Goal: Check status

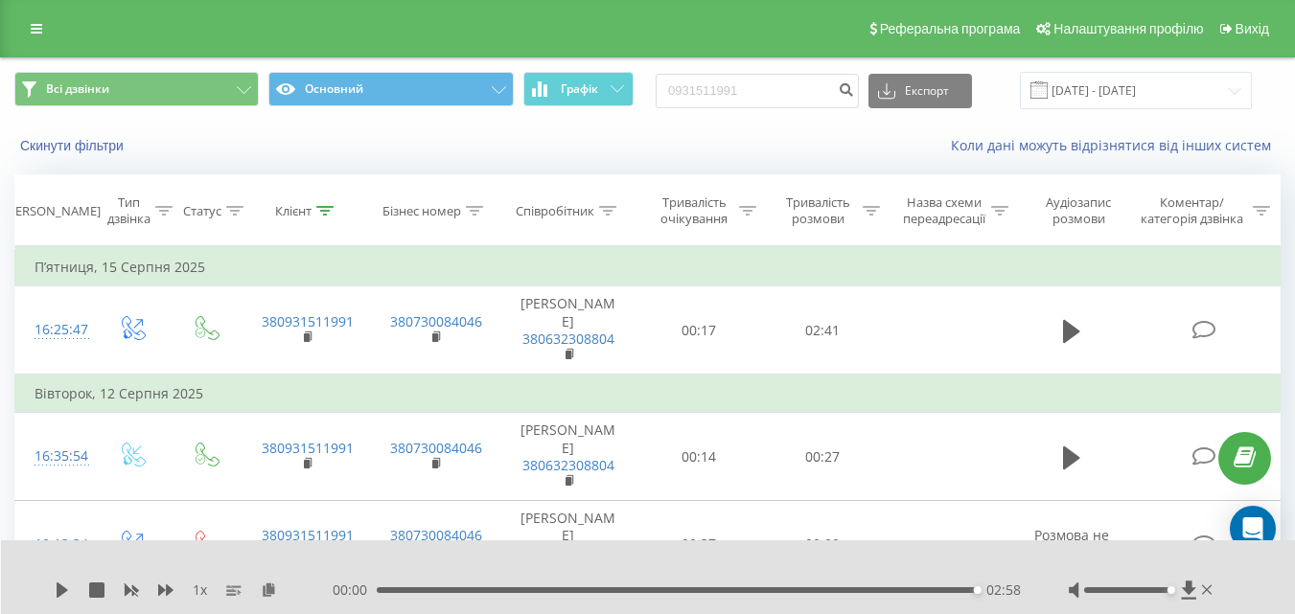
click at [792, 65] on div "Всі дзвінки Основний Графік 0931511991 Експорт .csv .xls .xlsx [DATE] - [DATE]" at bounding box center [647, 90] width 1293 height 64
click at [764, 95] on input "0931511991" at bounding box center [757, 91] width 203 height 35
paste input "672248989"
type input "0672248989"
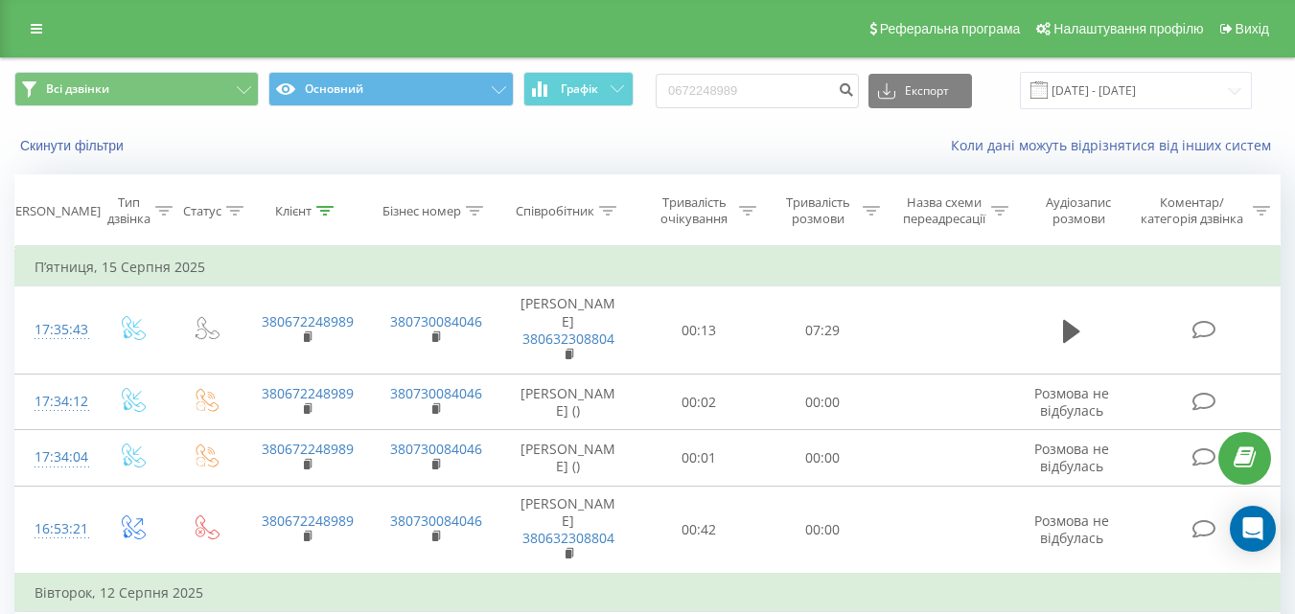
click at [552, 35] on div "Реферальна програма Налаштування профілю Вихід" at bounding box center [647, 29] width 1295 height 58
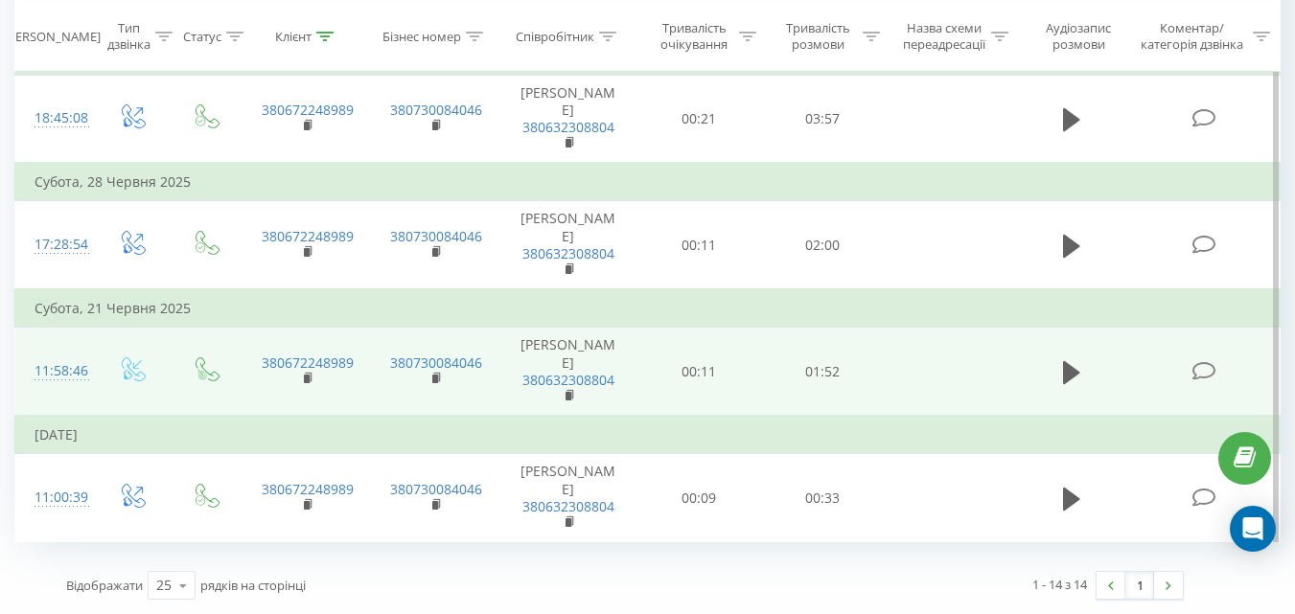
scroll to position [1744, 0]
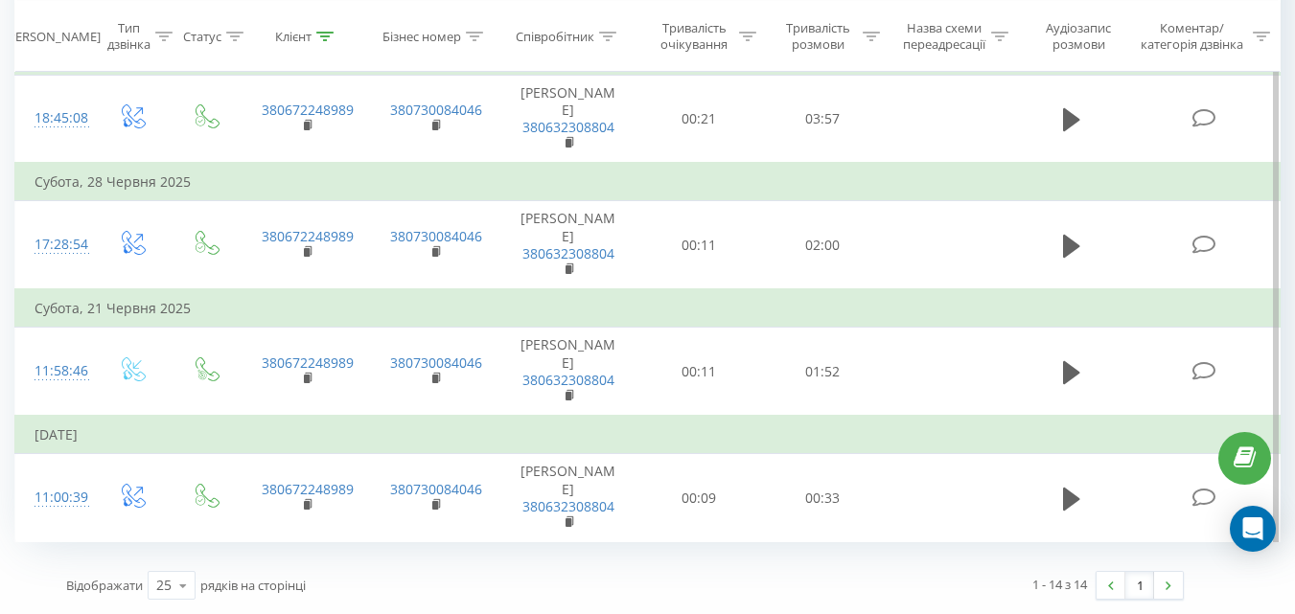
click at [1059, 416] on td "[DATE]" at bounding box center [647, 435] width 1265 height 38
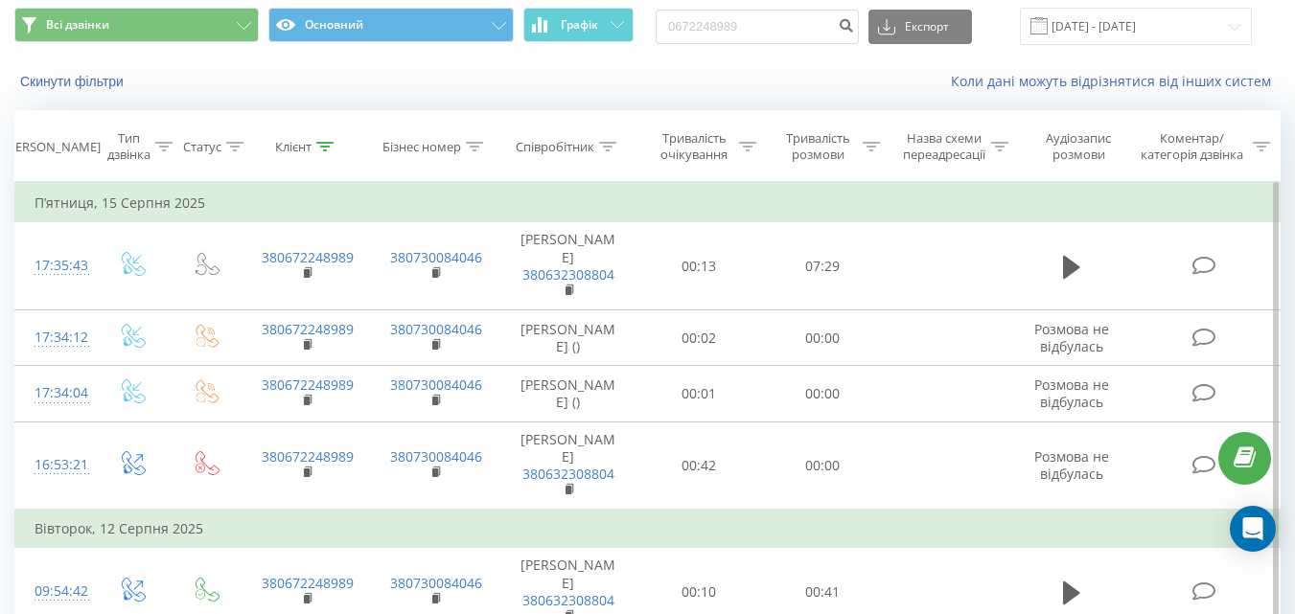
scroll to position [0, 0]
